Goal: Navigation & Orientation: Find specific page/section

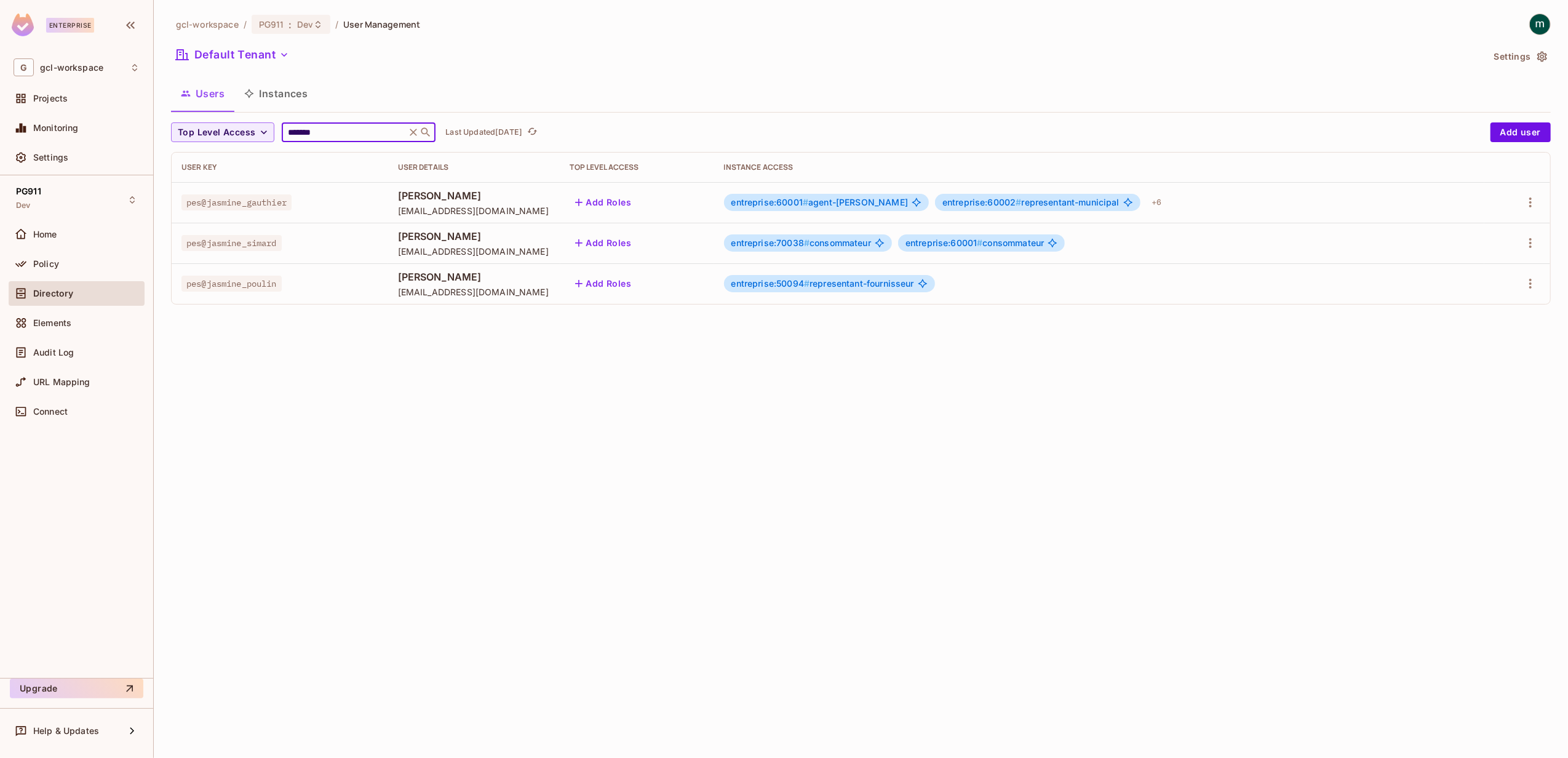
click at [332, 139] on input "*******" at bounding box center [344, 132] width 117 height 13
click at [621, 454] on div "gcl-workspace / PG911 : Dev / User Management Default Tenant Settings Users Ins…" at bounding box center [861, 379] width 1414 height 758
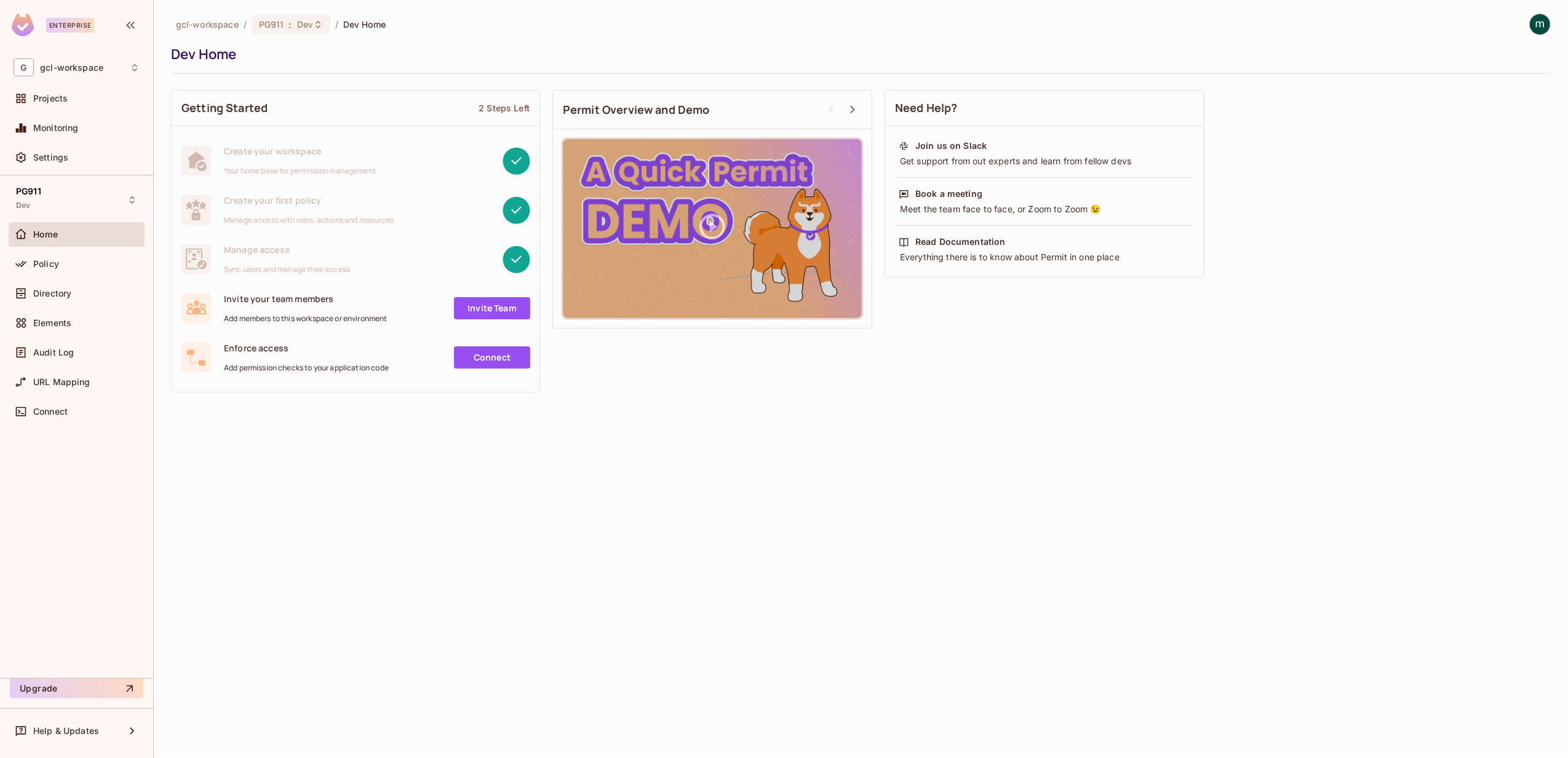
drag, startPoint x: 0, startPoint y: 0, endPoint x: 554, endPoint y: 482, distance: 734.3
click at [579, 491] on div "gcl-workspace / PG911 : Dev / Dev Home Dev Home Getting Started 2 Steps Left Cr…" at bounding box center [861, 379] width 1414 height 758
click at [316, 493] on div "gcl-workspace / PG911 : Dev / Dev Home Dev Home Getting Started 2 Steps Left Cr…" at bounding box center [861, 379] width 1414 height 758
click at [877, 500] on div "gcl-workspace / PG911 : Dev / Dev Home Dev Home Getting Started 2 Steps Left Cr…" at bounding box center [861, 379] width 1414 height 758
